Goal: Task Accomplishment & Management: Manage account settings

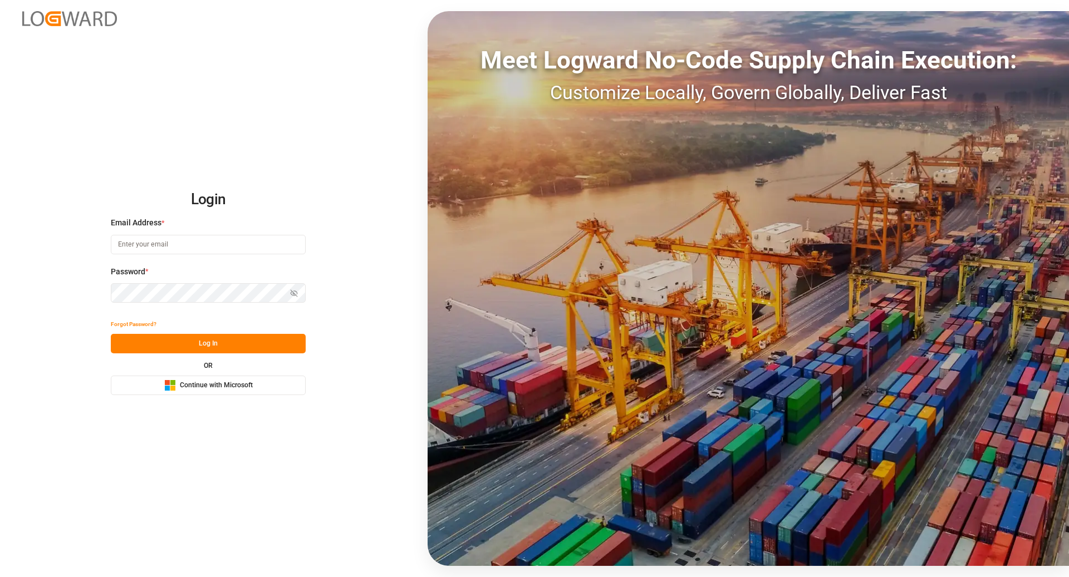
click at [247, 381] on span "Continue with Microsoft" at bounding box center [216, 386] width 73 height 10
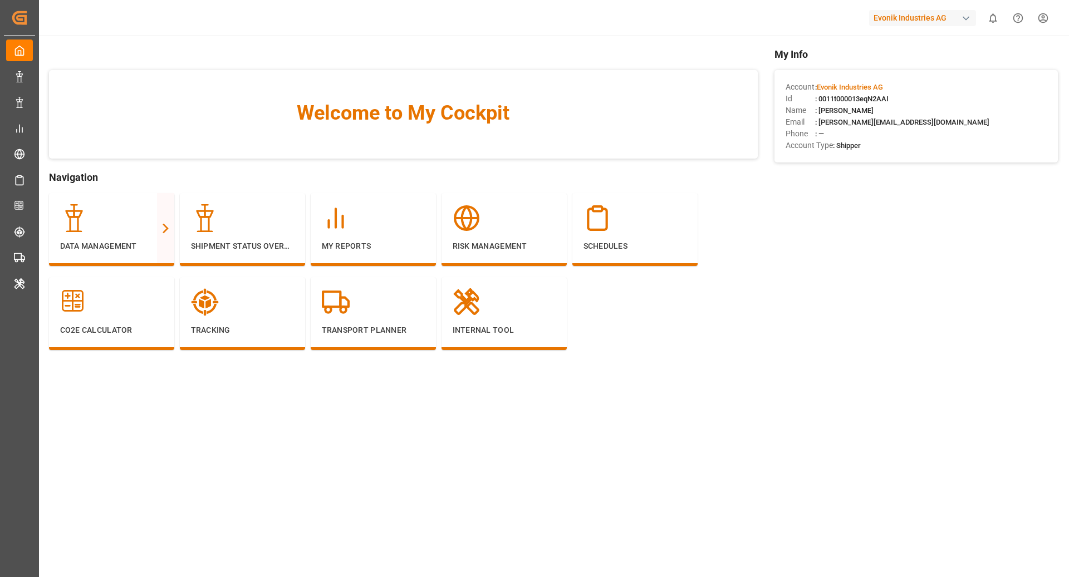
click at [950, 12] on div "Evonik Industries AG" at bounding box center [922, 18] width 107 height 16
type input "compo"
click at [957, 69] on div "CE Compo Expert" at bounding box center [925, 74] width 190 height 23
